Goal: Transaction & Acquisition: Purchase product/service

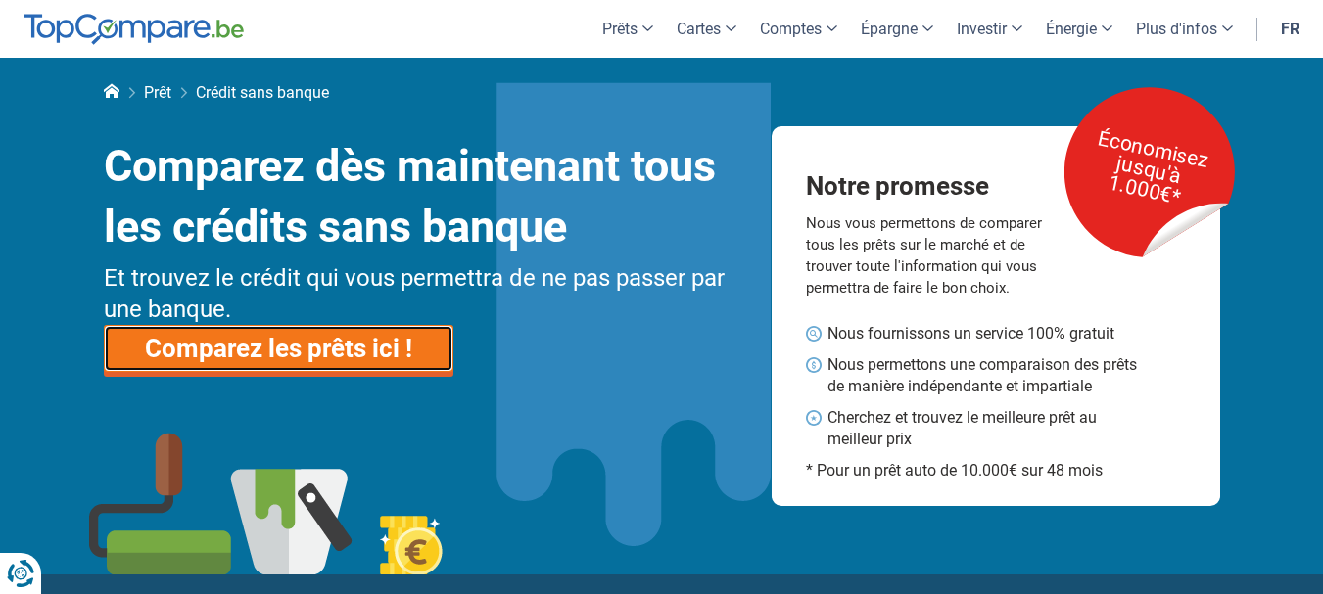
click at [338, 349] on link "Comparez les prêts ici !" at bounding box center [279, 348] width 350 height 47
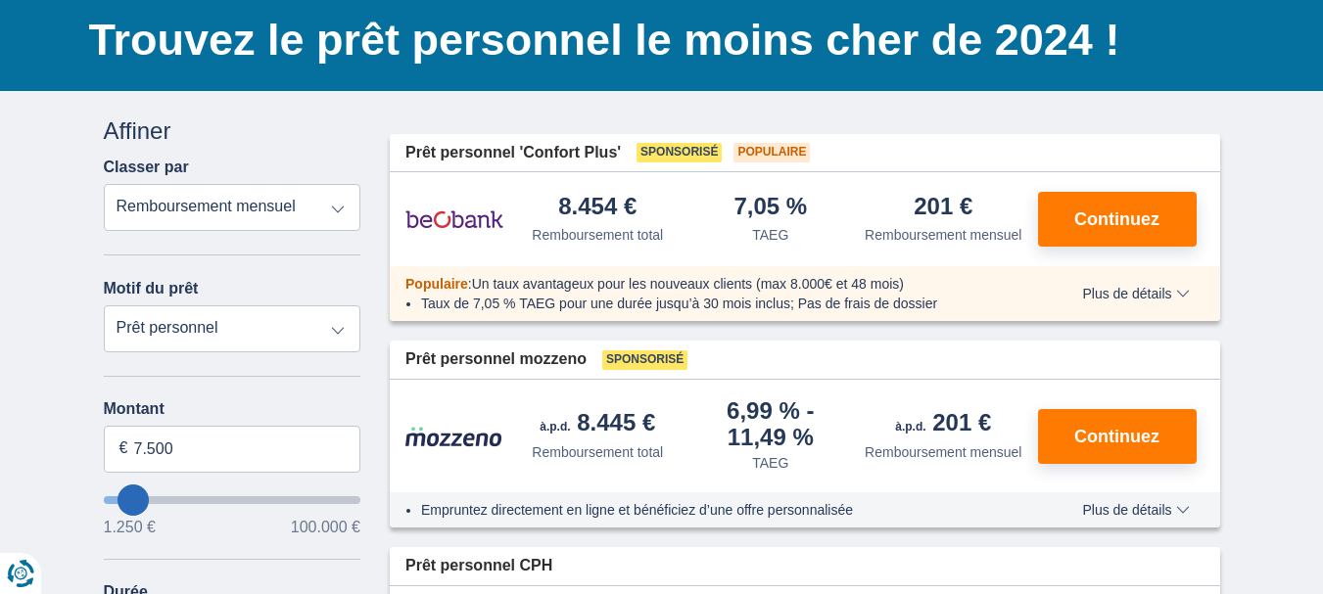
scroll to position [159, 0]
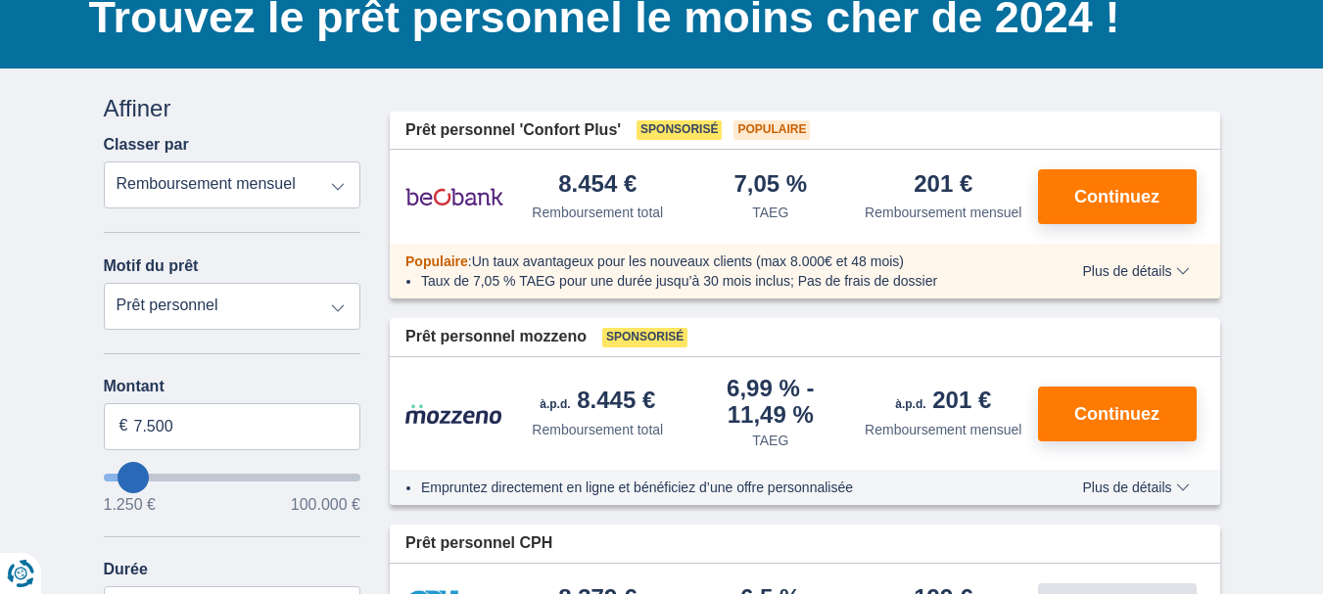
click at [331, 312] on select "Prêt personnel Voiture Moto / vélo Caravane / mobilhome Travaux Energie Rachat …" at bounding box center [233, 306] width 258 height 47
select select "vehicleLoan"
click at [104, 283] on select "Prêt personnel Voiture Moto / vélo Caravane / mobilhome Travaux Energie Rachat …" at bounding box center [233, 306] width 258 height 47
select select "3-4"
type input "15.000"
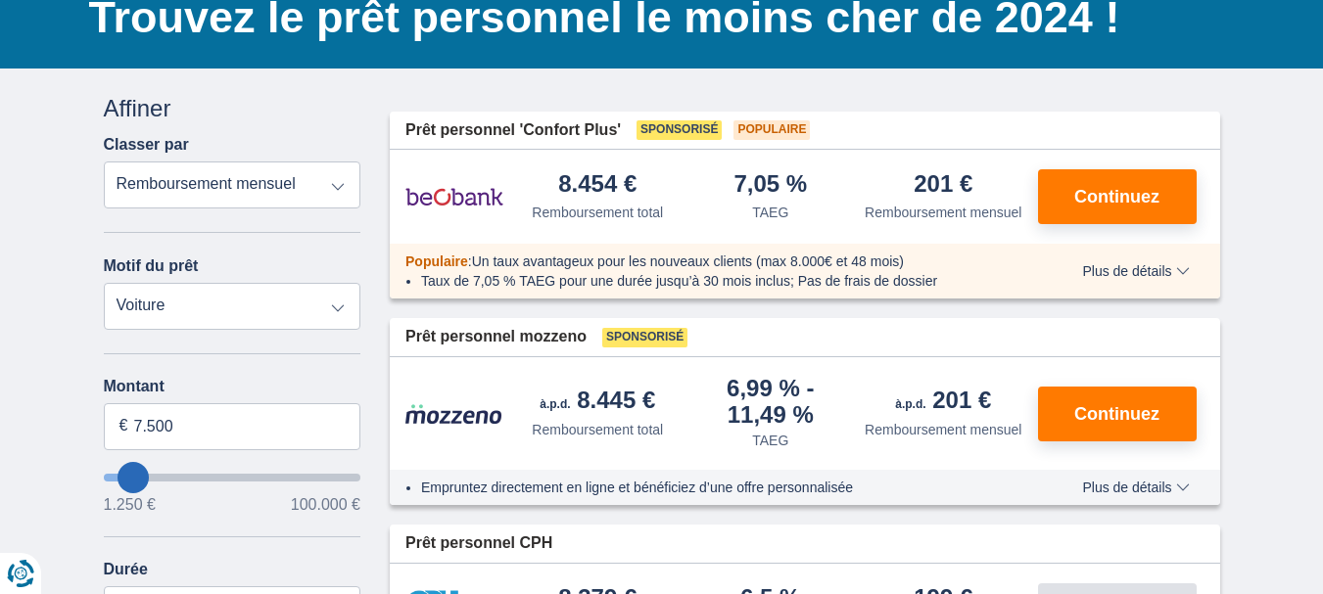
type input "15250"
select select "60"
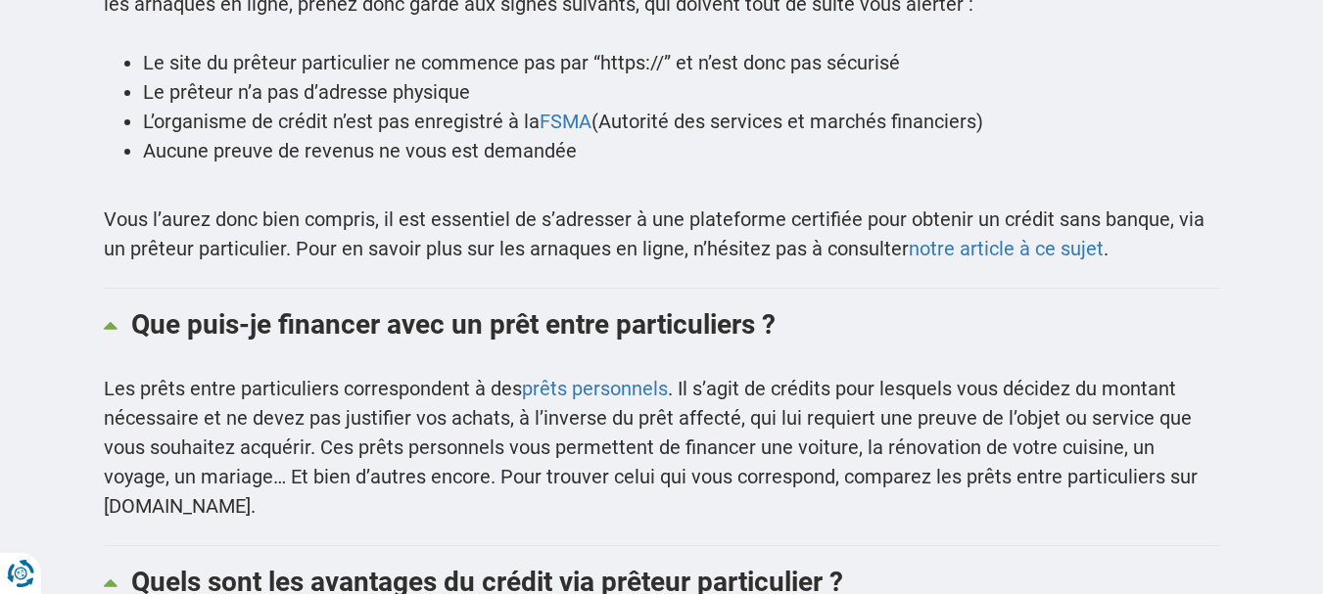
scroll to position [2266, 0]
